Goal: Task Accomplishment & Management: Manage account settings

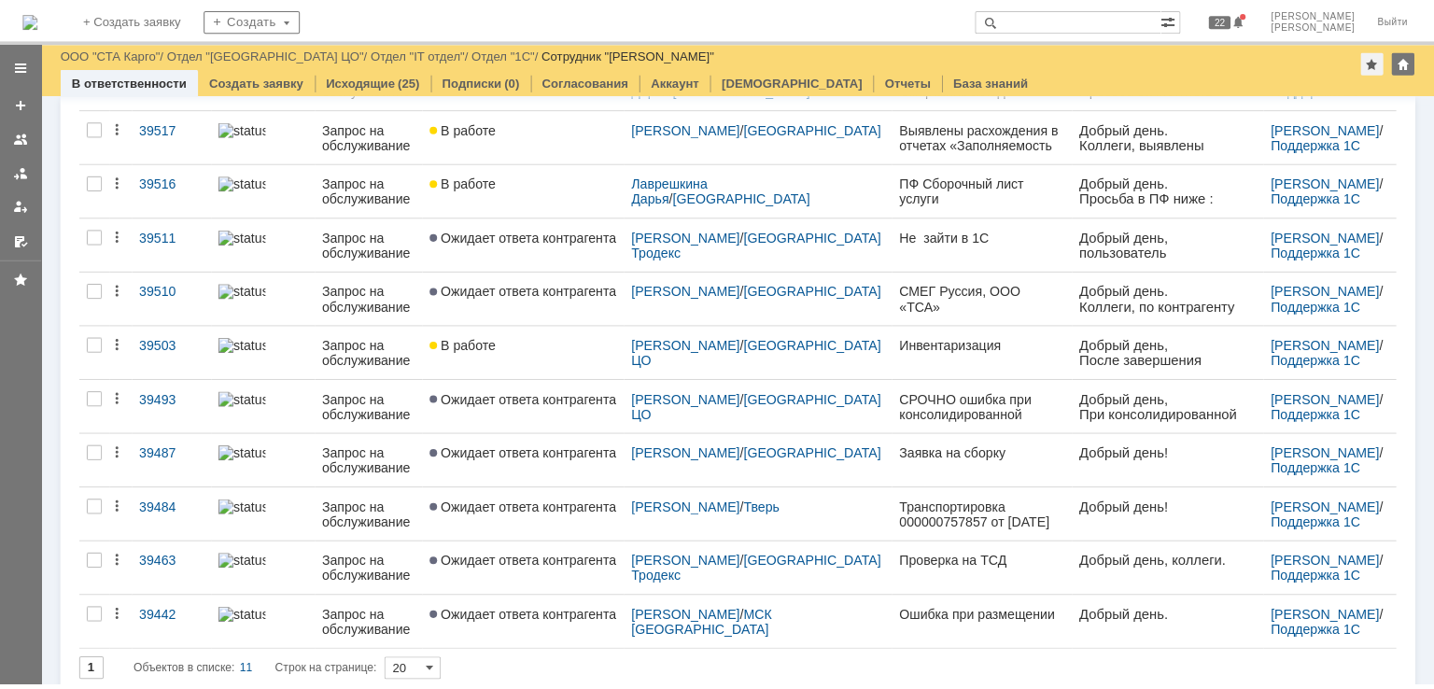
scroll to position [234, 0]
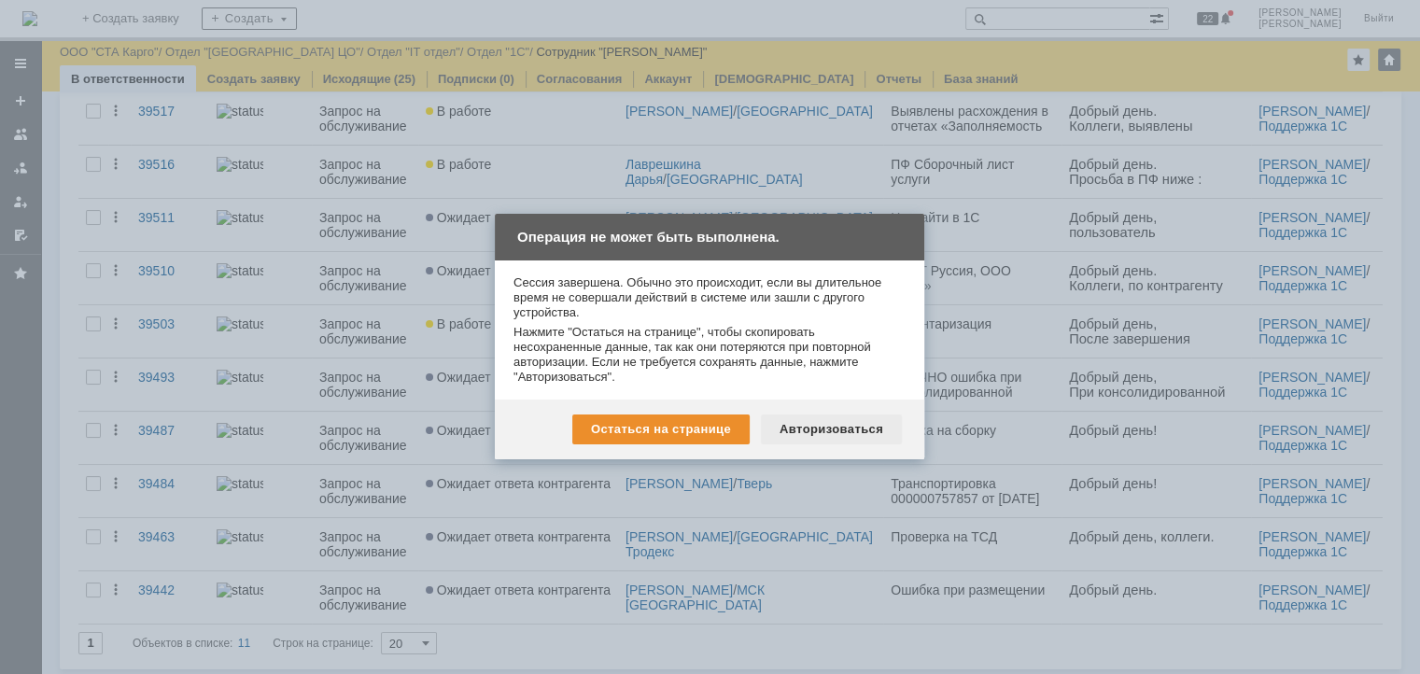
click at [827, 432] on div "Авторизоваться" at bounding box center [831, 429] width 141 height 30
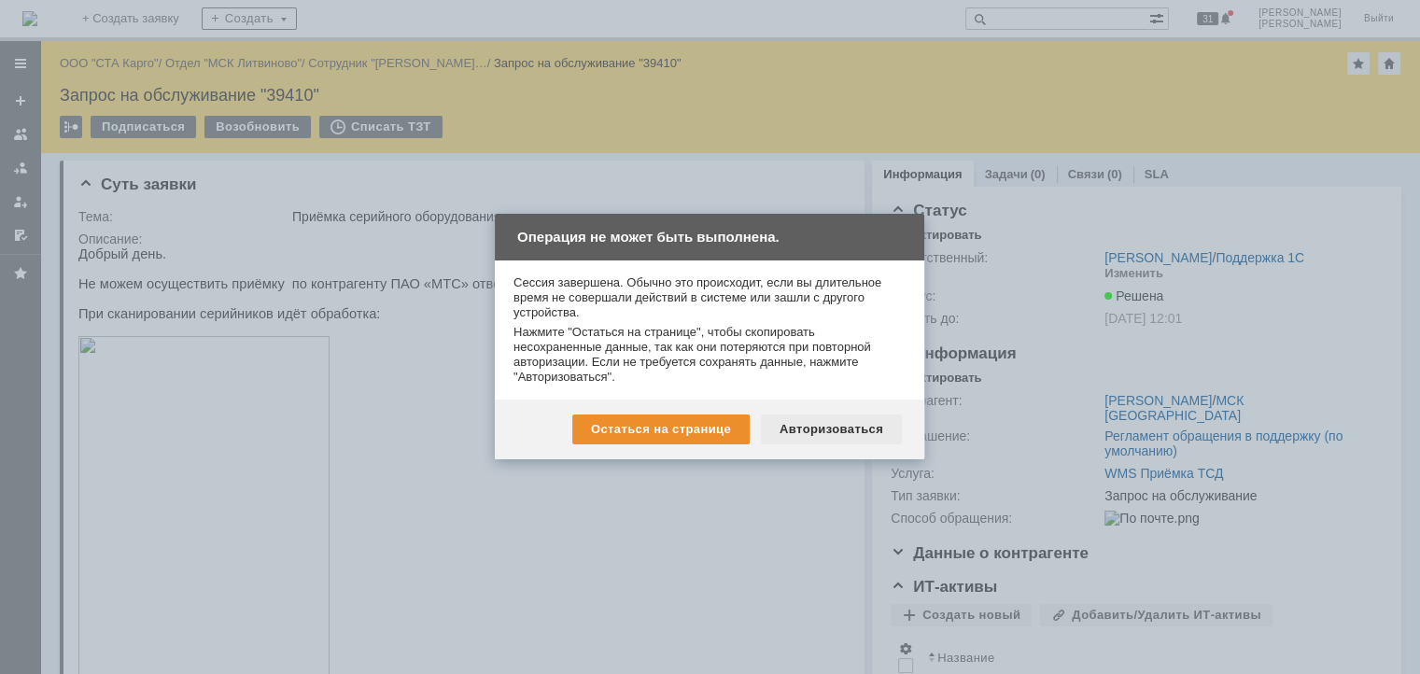
click at [828, 420] on div "Авторизоваться" at bounding box center [831, 429] width 141 height 30
